Goal: Task Accomplishment & Management: Manage account settings

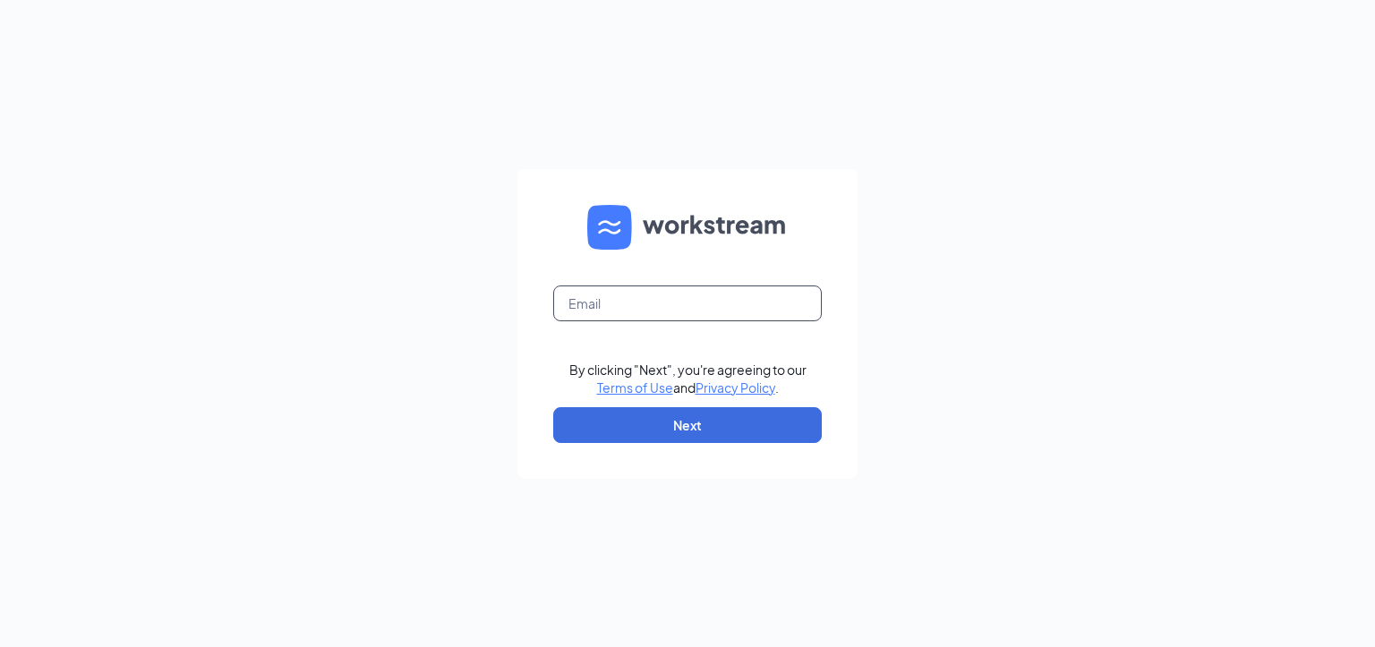
click at [609, 289] on input "text" at bounding box center [687, 304] width 269 height 36
type input "[EMAIL_ADDRESS][DOMAIN_NAME]"
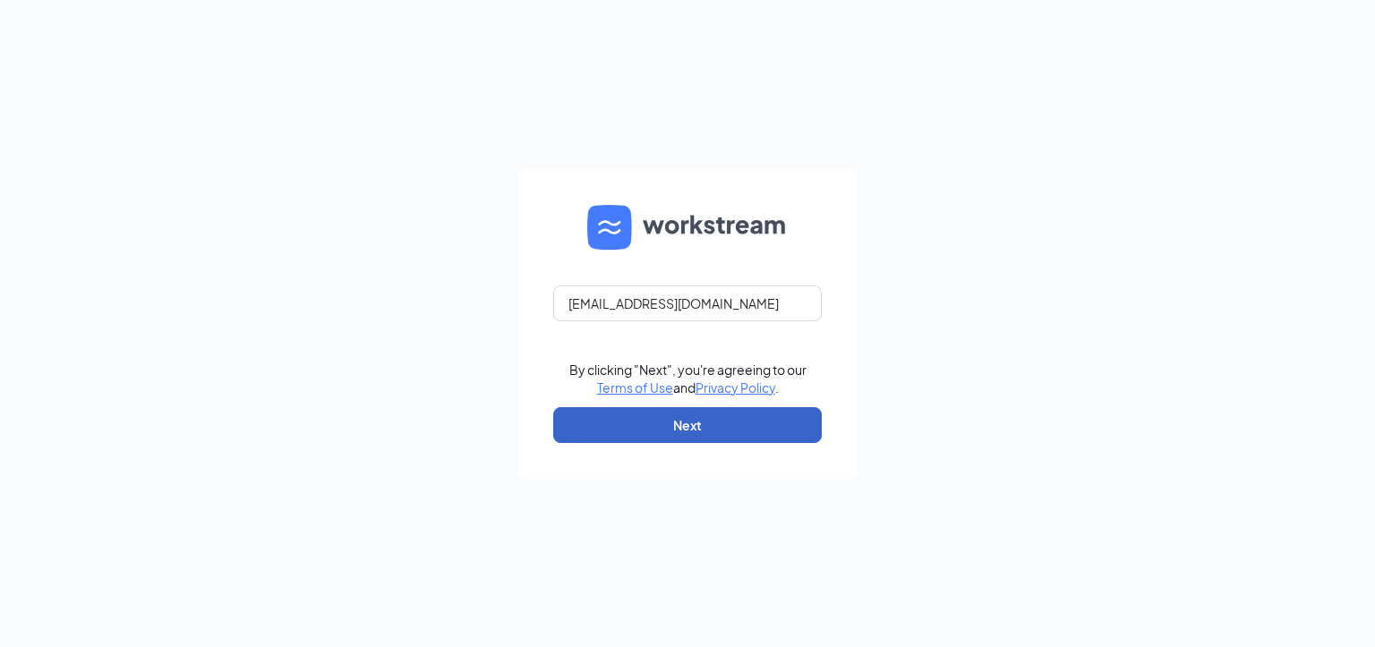
click at [724, 432] on button "Next" at bounding box center [687, 425] width 269 height 36
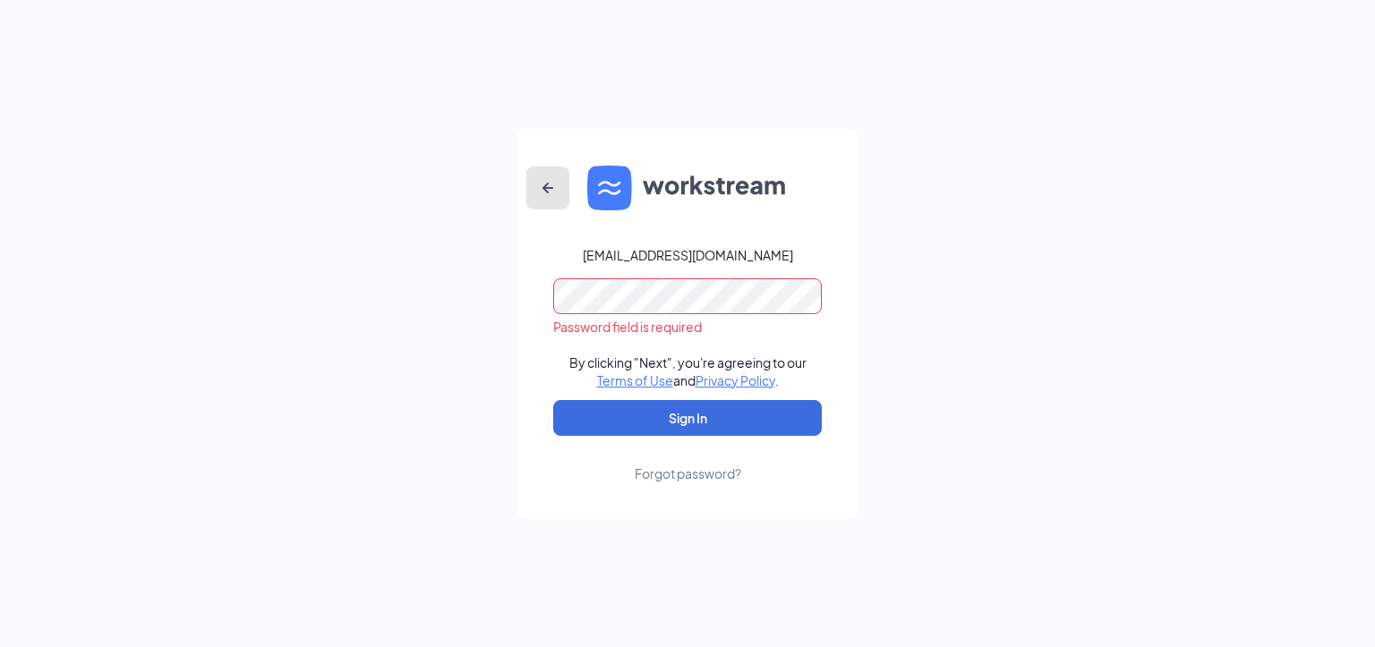
click at [541, 188] on icon "ArrowLeftNew" at bounding box center [547, 187] width 21 height 21
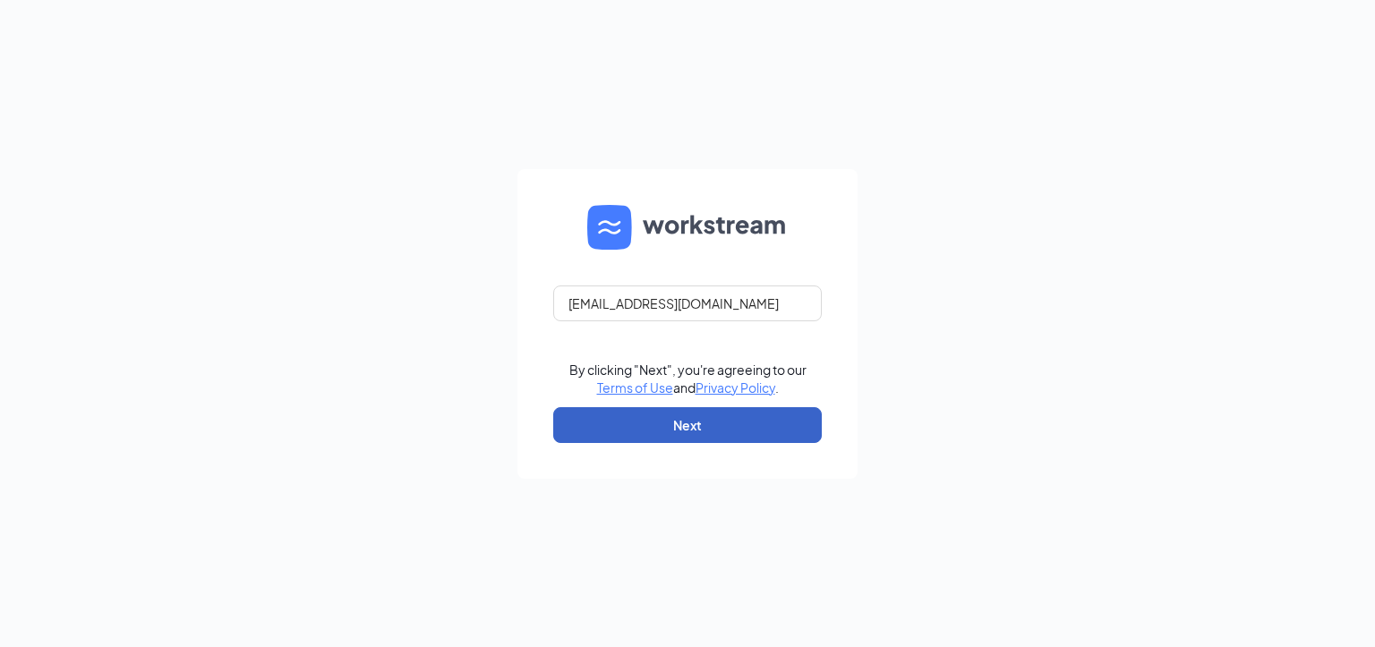
click at [641, 416] on button "Next" at bounding box center [687, 425] width 269 height 36
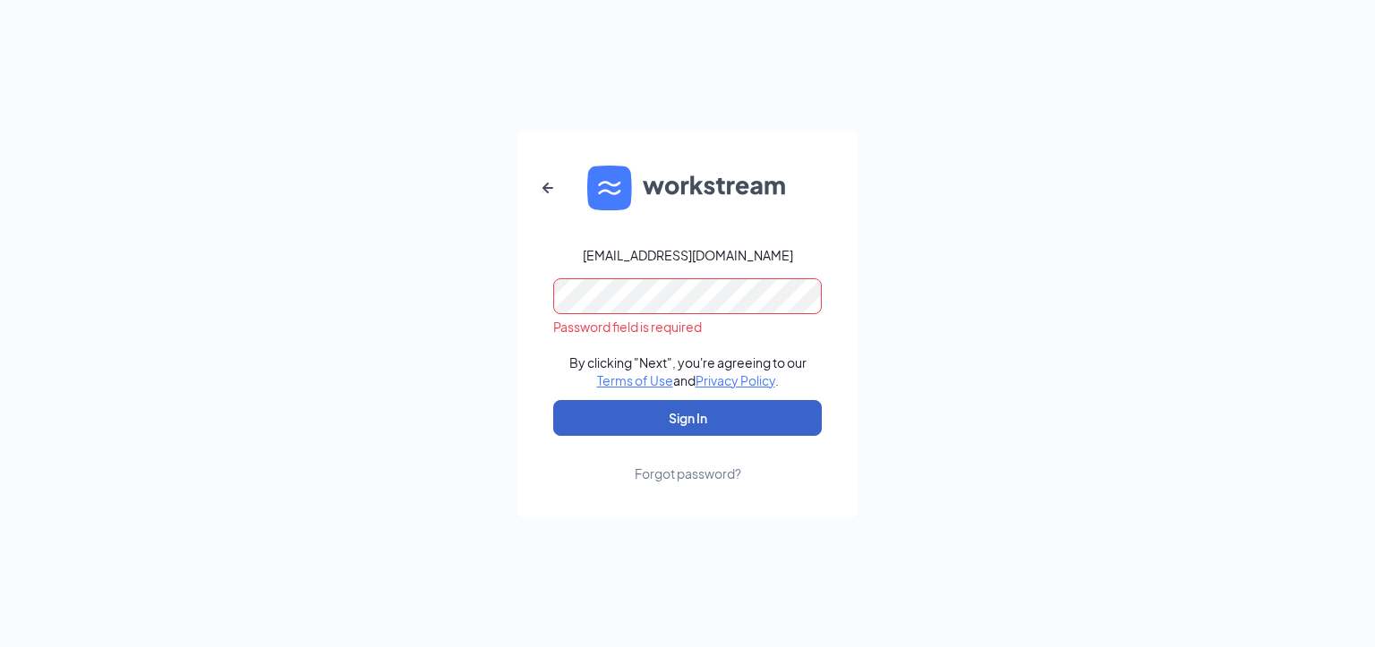
click at [734, 410] on button "Sign In" at bounding box center [687, 418] width 269 height 36
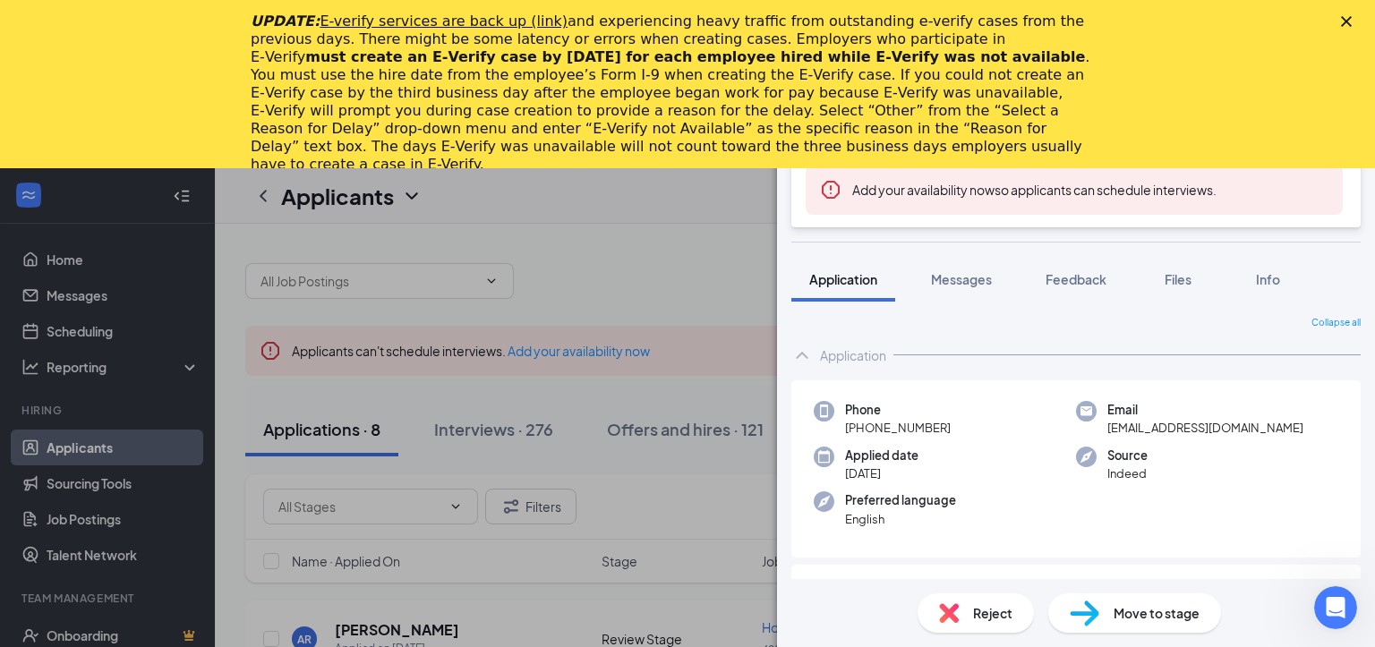
click at [1349, 16] on icon "Close" at bounding box center [1346, 21] width 11 height 11
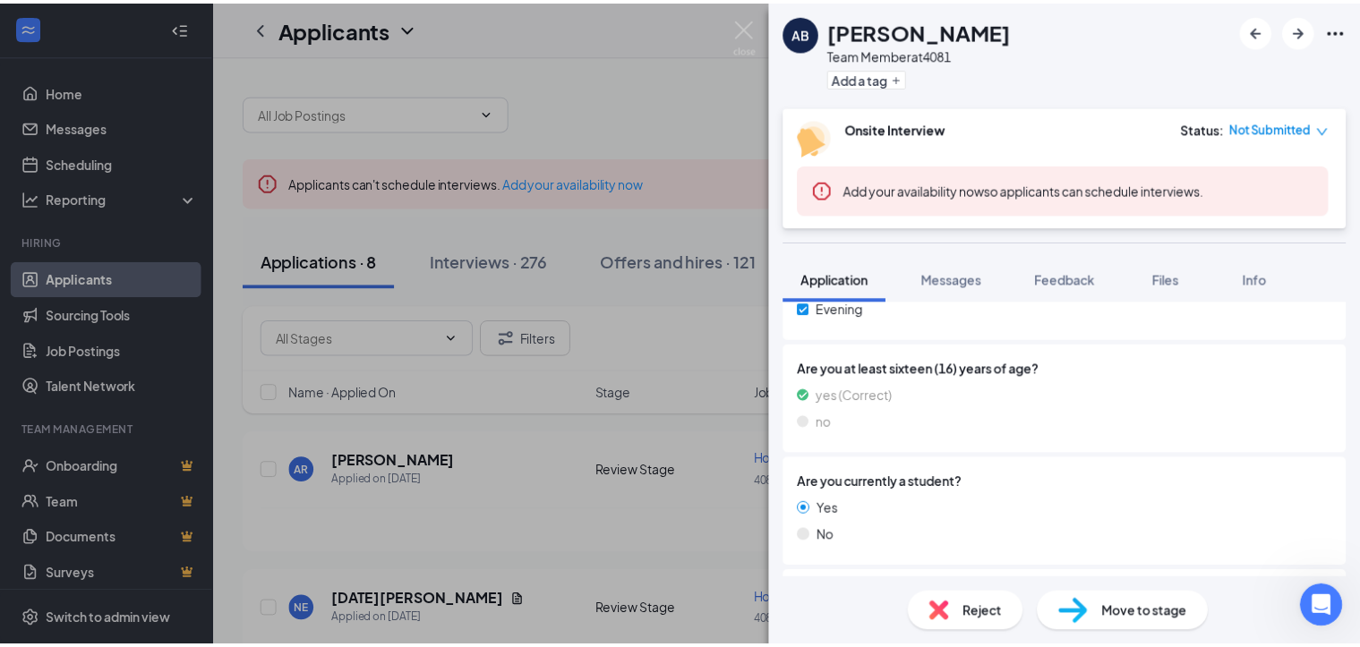
scroll to position [500, 0]
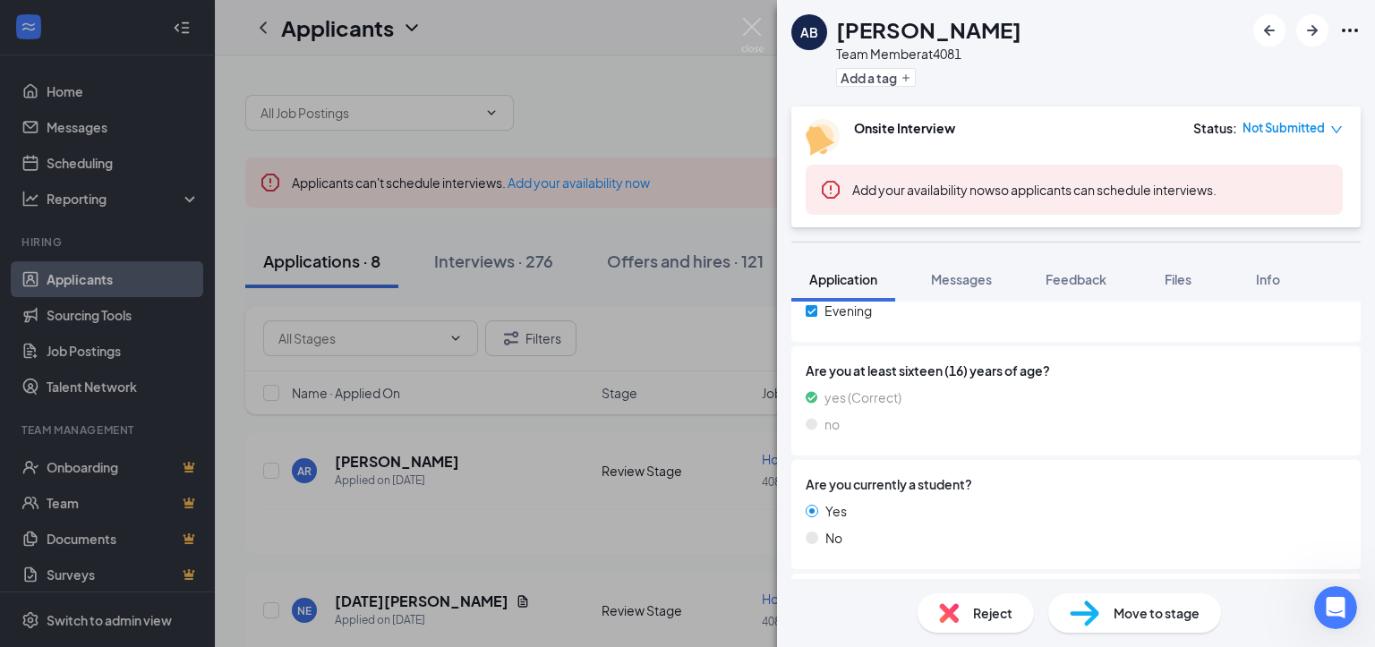
click at [759, 24] on img at bounding box center [752, 35] width 22 height 35
